Goal: Information Seeking & Learning: Check status

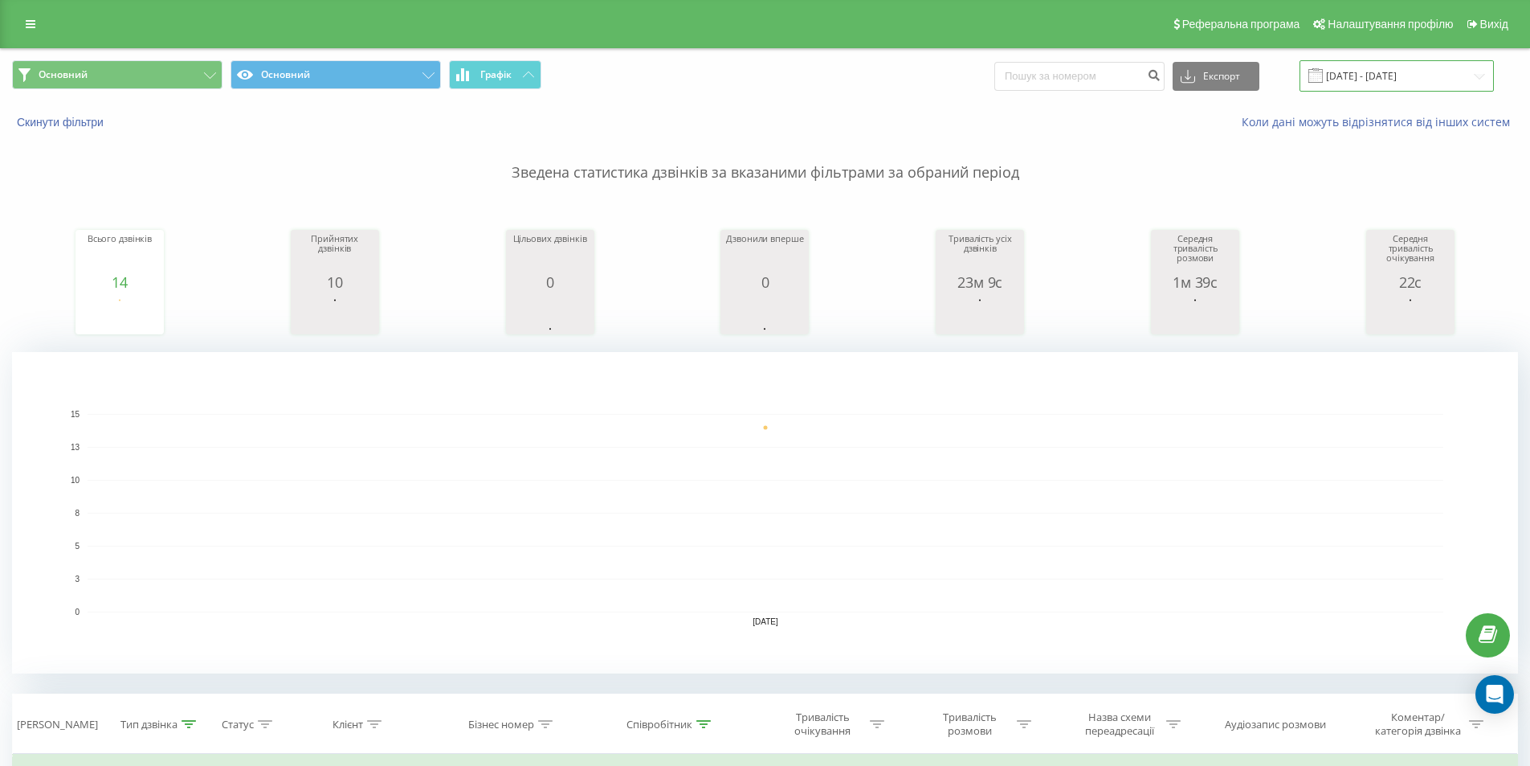
click at [1399, 87] on input "[DATE] - [DATE]" at bounding box center [1397, 75] width 194 height 31
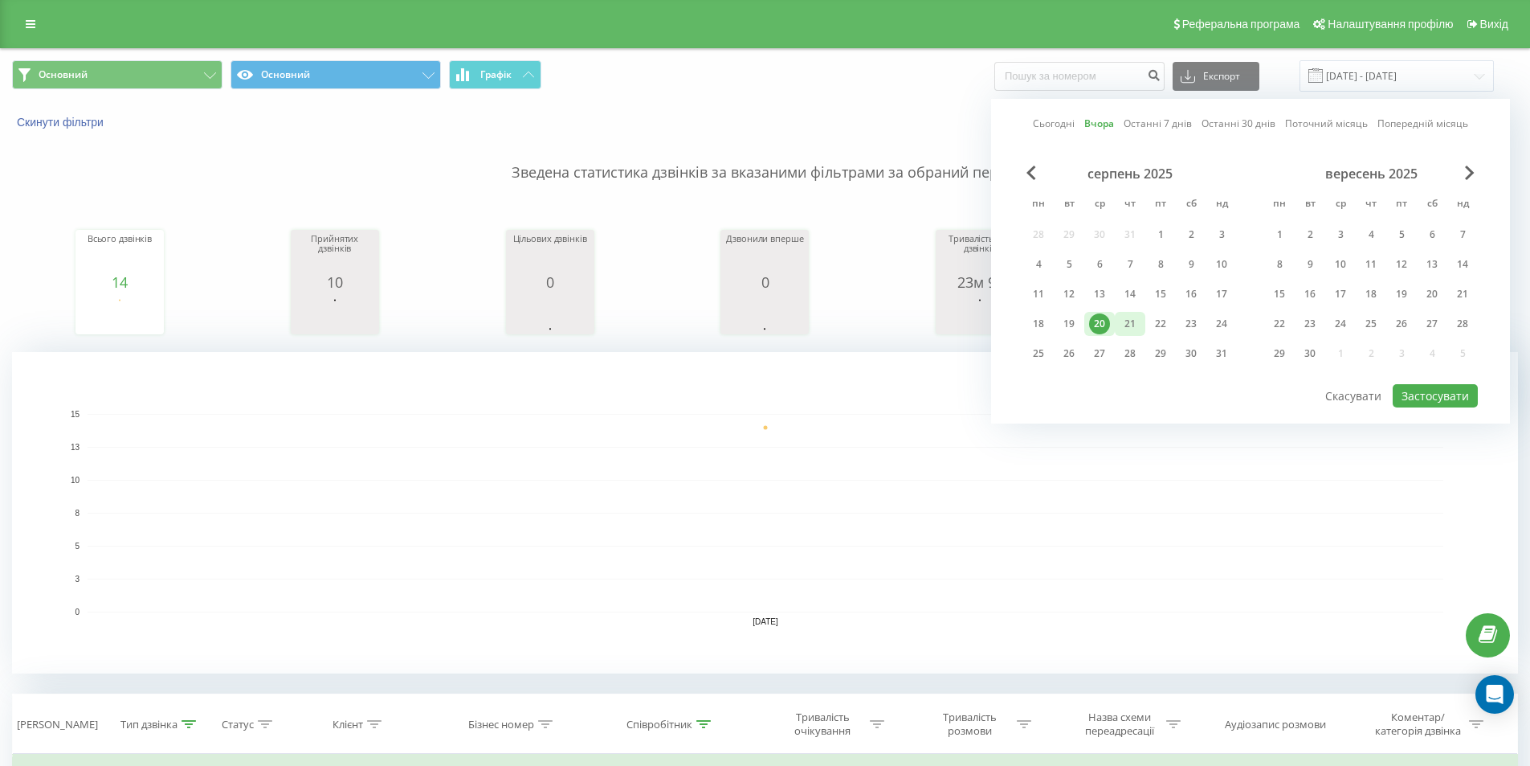
click at [1125, 328] on div "21" at bounding box center [1130, 323] width 21 height 21
drag, startPoint x: 1125, startPoint y: 328, endPoint x: 1504, endPoint y: 441, distance: 394.9
click at [1125, 329] on div "21" at bounding box center [1130, 323] width 21 height 21
click at [1435, 396] on button "Застосувати" at bounding box center [1435, 395] width 85 height 23
type input "[DATE] - [DATE]"
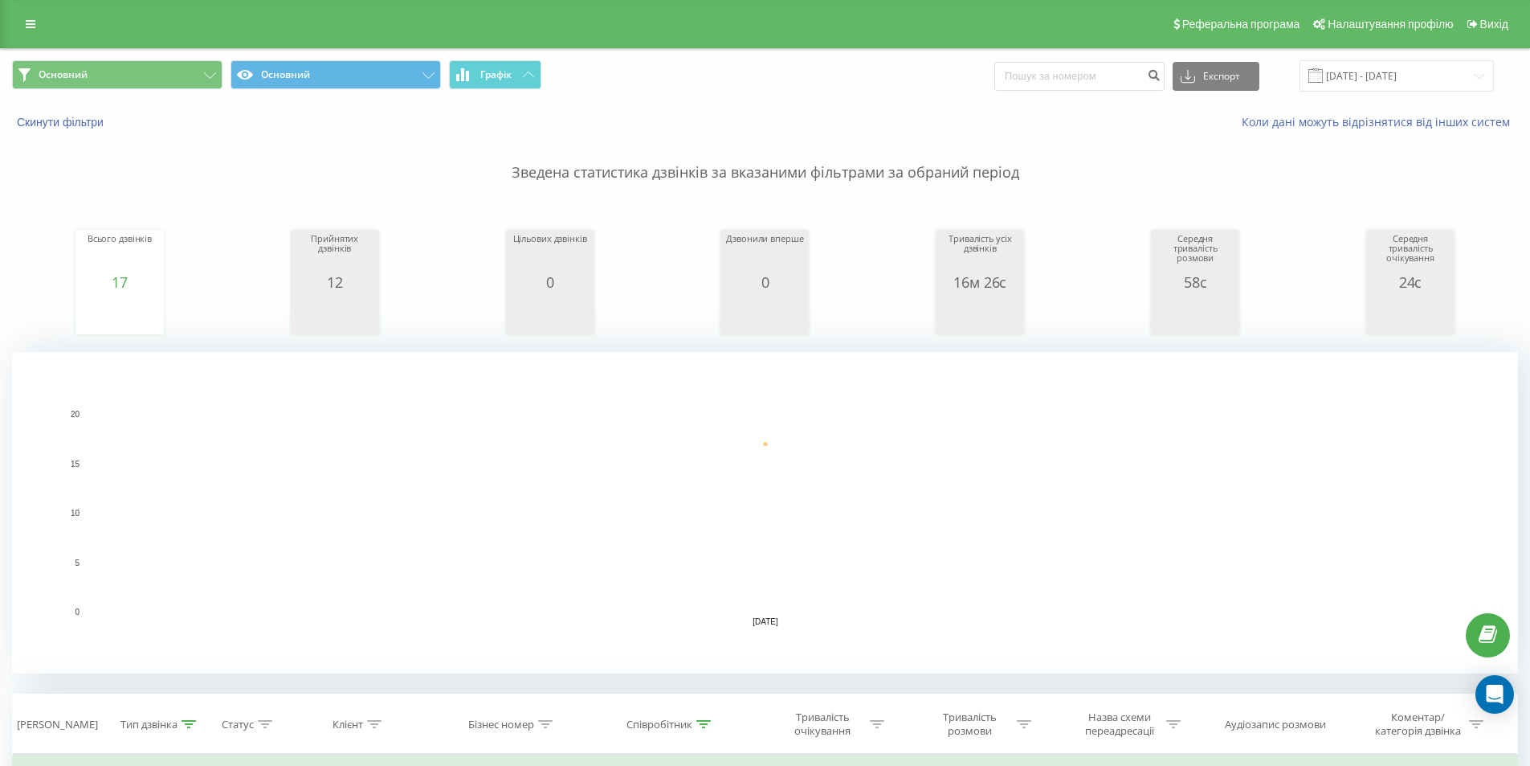
scroll to position [321, 0]
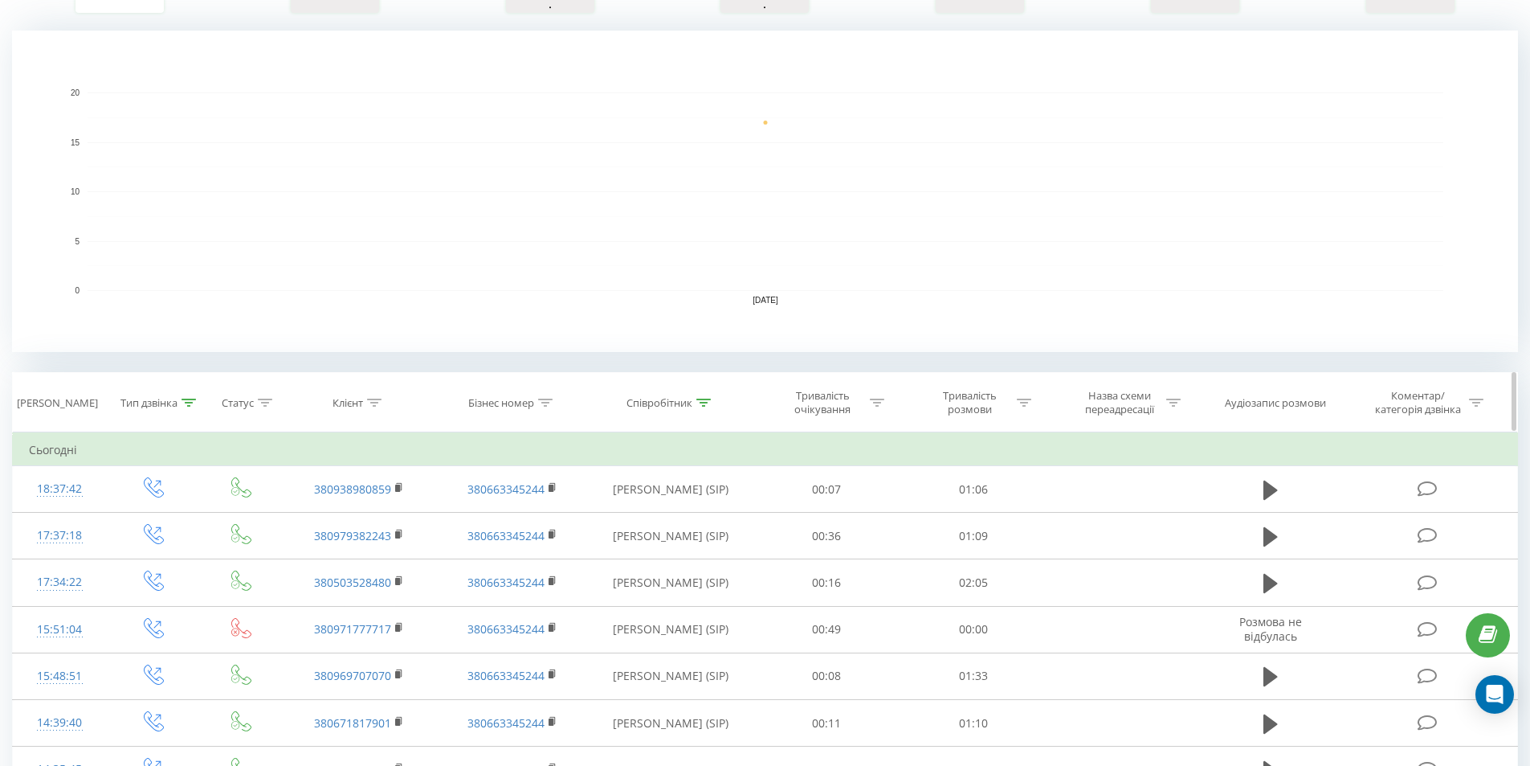
click at [182, 416] on th "Тип дзвінка" at bounding box center [154, 402] width 94 height 59
click at [191, 410] on div "Тип дзвінка" at bounding box center [158, 403] width 76 height 14
click at [175, 520] on div at bounding box center [145, 518] width 114 height 15
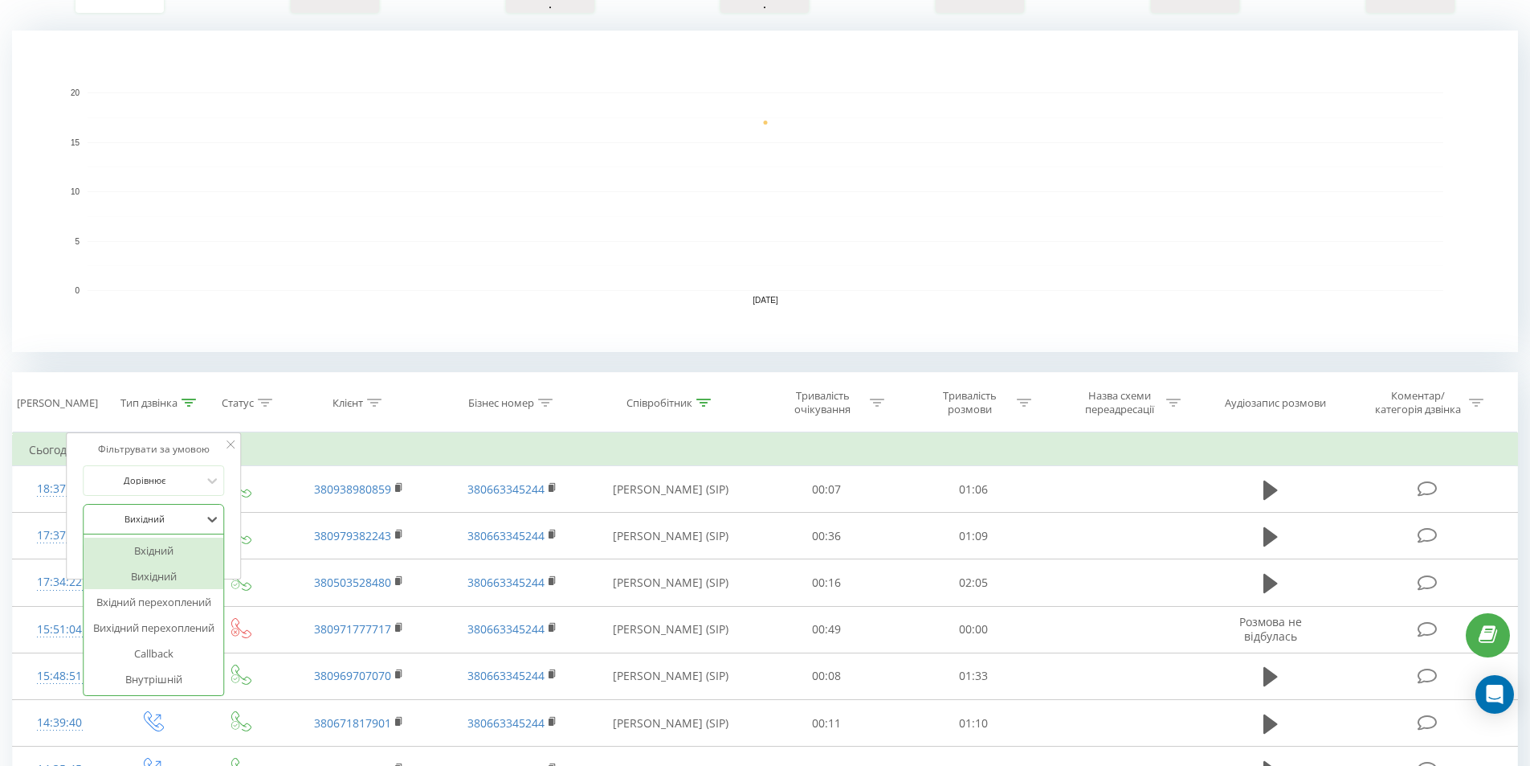
click at [166, 550] on div "Вхідний" at bounding box center [154, 550] width 140 height 26
click at [199, 546] on span "OK" at bounding box center [187, 551] width 45 height 25
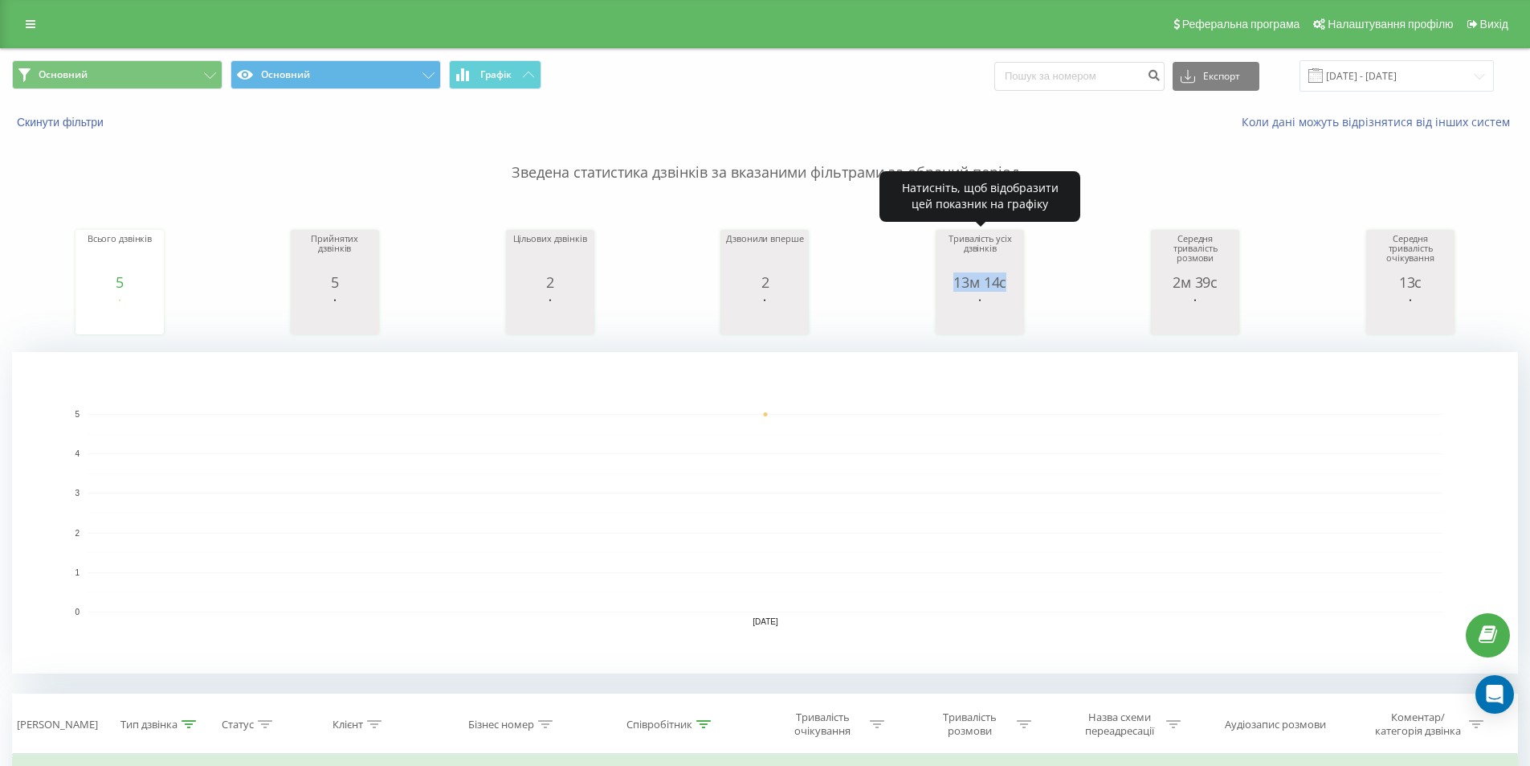
drag, startPoint x: 967, startPoint y: 280, endPoint x: 1015, endPoint y: 288, distance: 48.7
click at [1013, 288] on div "13м 14с" at bounding box center [980, 282] width 80 height 16
copy div "13м 14с"
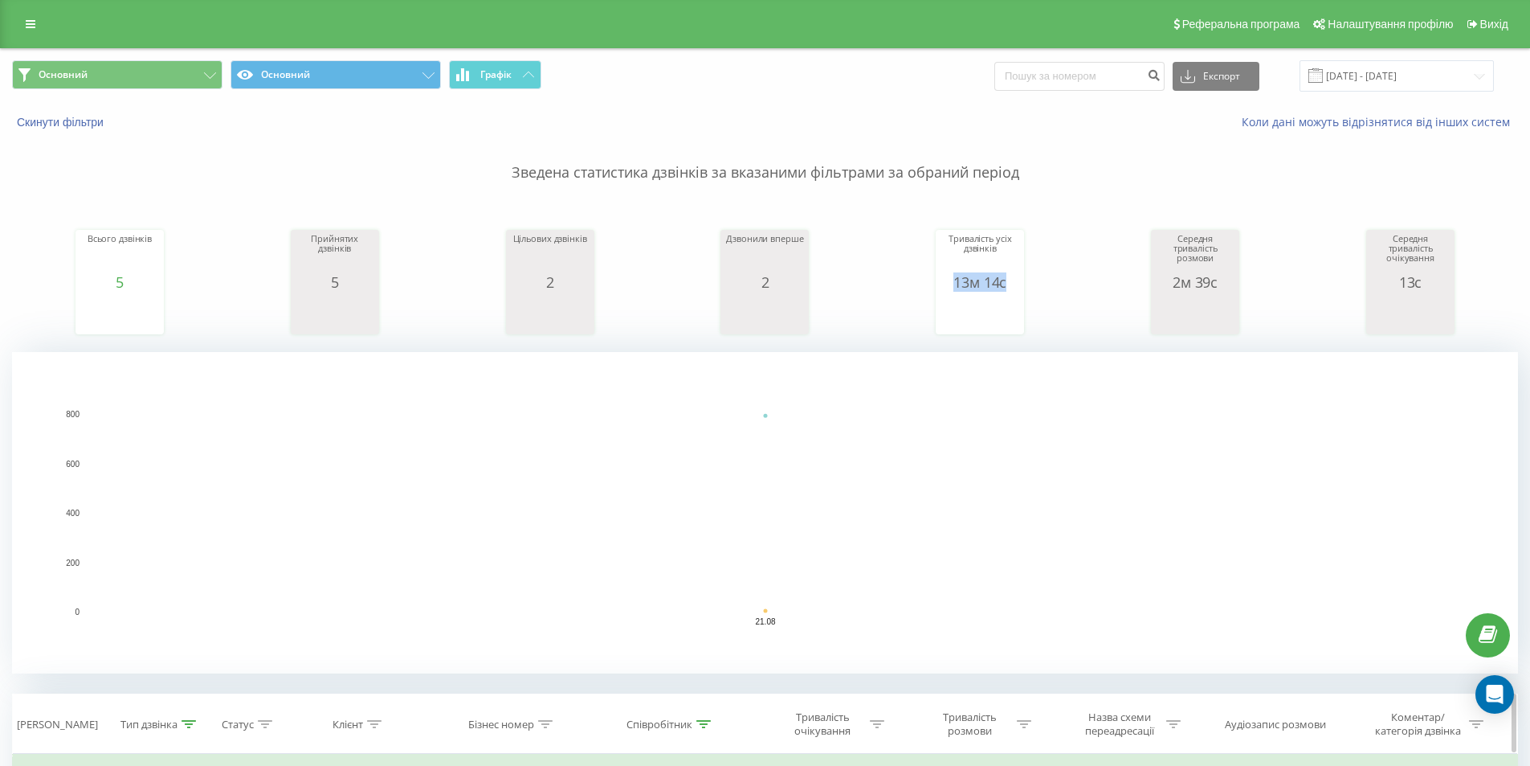
scroll to position [241, 0]
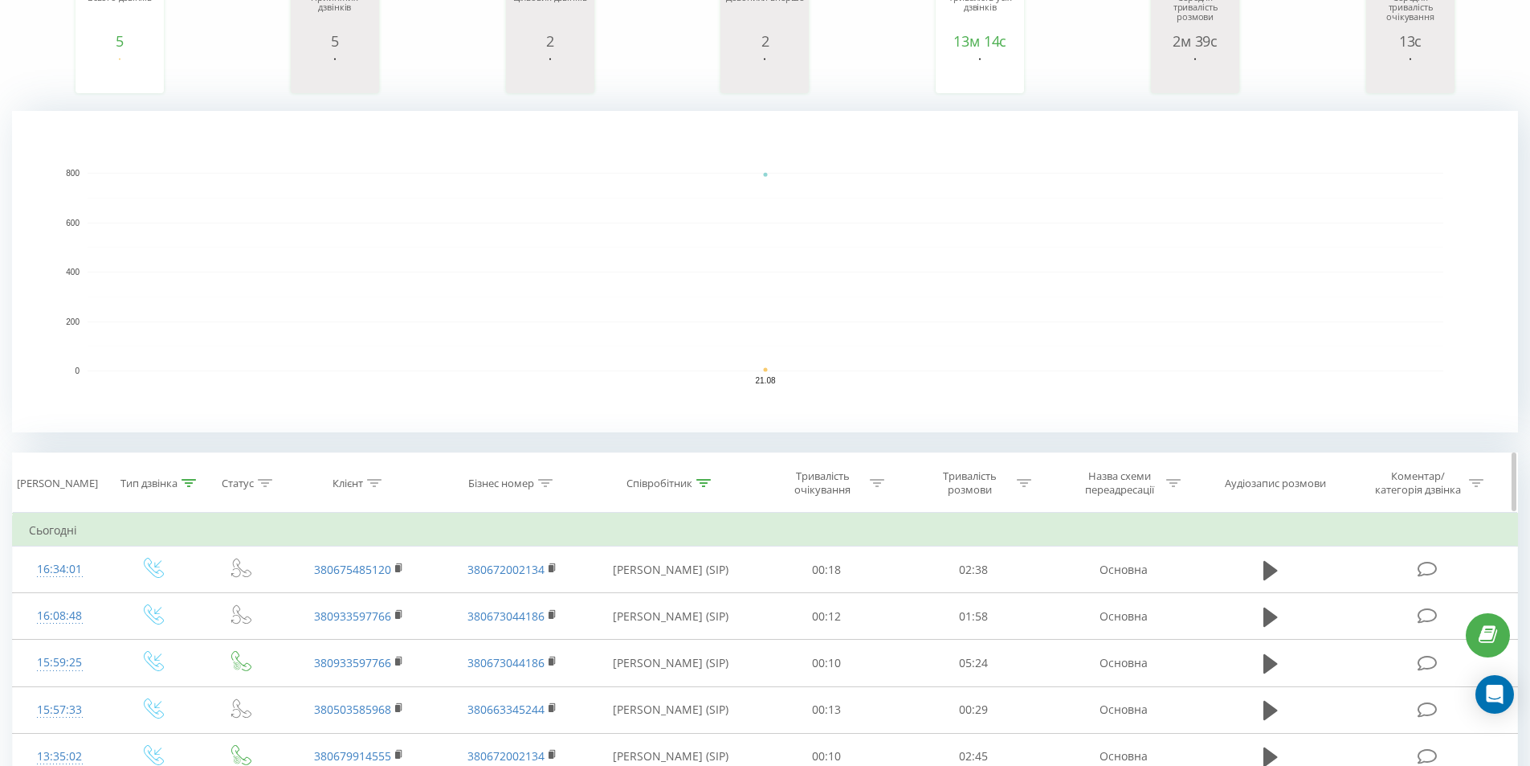
click at [198, 483] on tr "Дата дзвінка Тип дзвінка Статус Клієнт Бізнес номер Співробітник Тривалість очі…" at bounding box center [765, 482] width 1505 height 59
click at [187, 487] on div at bounding box center [189, 483] width 14 height 14
click at [180, 602] on div "Вхідний" at bounding box center [153, 599] width 141 height 31
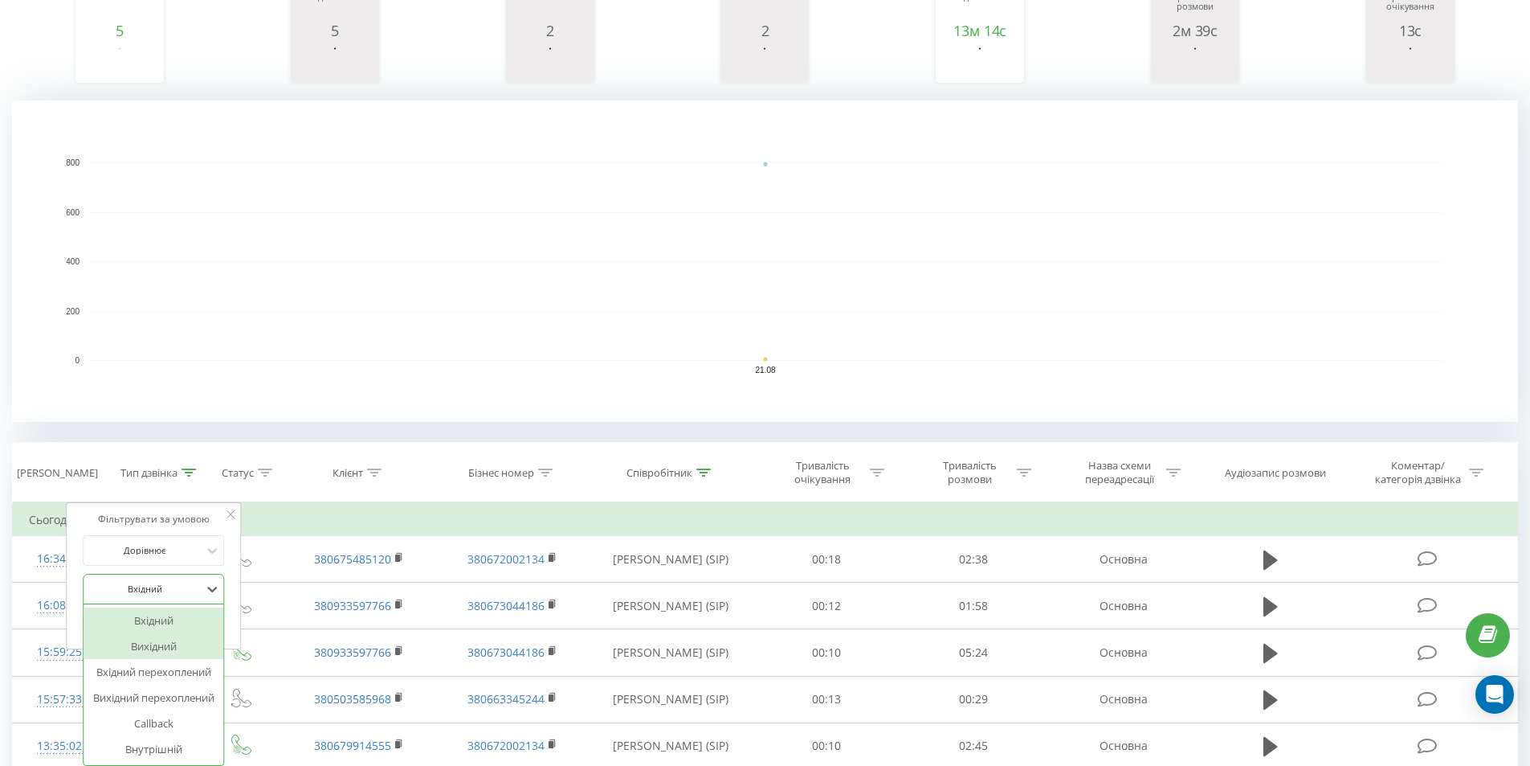
drag, startPoint x: 170, startPoint y: 647, endPoint x: 193, endPoint y: 624, distance: 32.4
click at [170, 645] on div "Вихідний" at bounding box center [154, 646] width 140 height 26
click at [194, 619] on span "OK" at bounding box center [187, 621] width 45 height 25
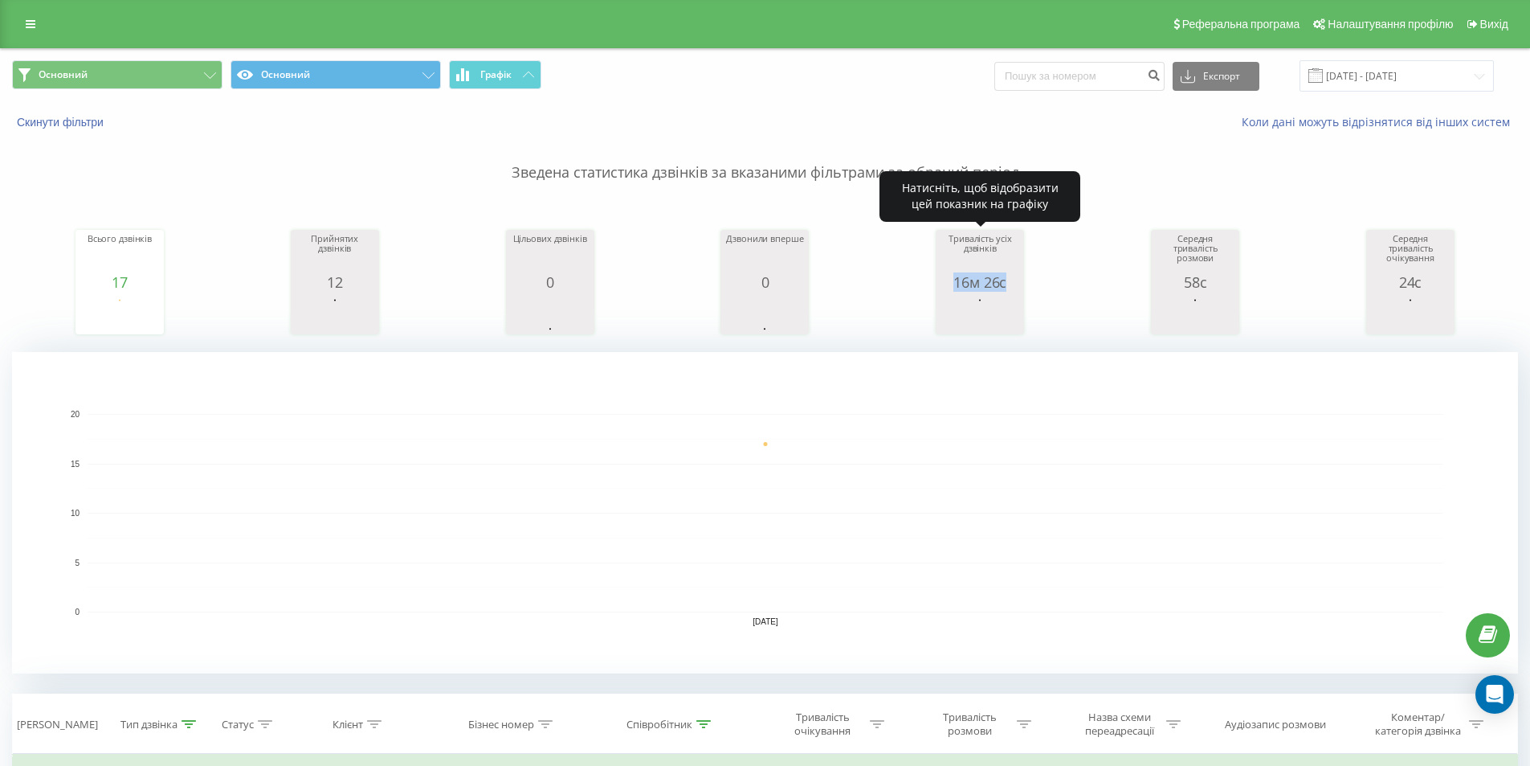
drag, startPoint x: 952, startPoint y: 284, endPoint x: 1021, endPoint y: 283, distance: 69.1
click at [1021, 283] on div "Тривалість усіх дзвінків 16м 26с date allConversationsLength [DATE] [PHONE_NUMB…" at bounding box center [980, 282] width 88 height 104
copy div "16м 26с"
